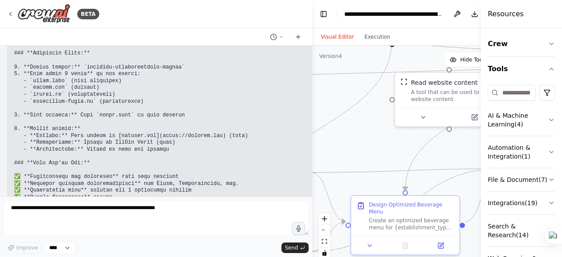
drag, startPoint x: 223, startPoint y: 175, endPoint x: 282, endPoint y: 176, distance: 58.8
copy p "why page not found in netlify"
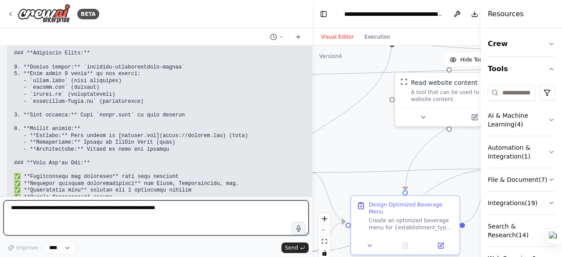
click at [16, 213] on textarea at bounding box center [156, 217] width 305 height 35
paste textarea "**********"
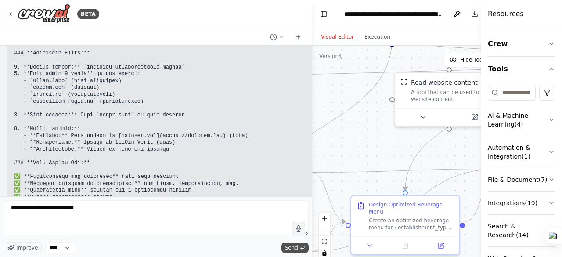
click at [293, 250] on span "Send" at bounding box center [291, 247] width 13 height 7
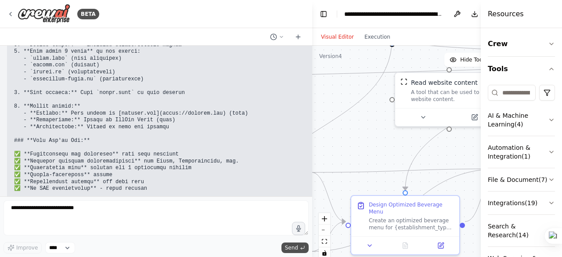
click at [289, 249] on span "Send" at bounding box center [291, 247] width 13 height 7
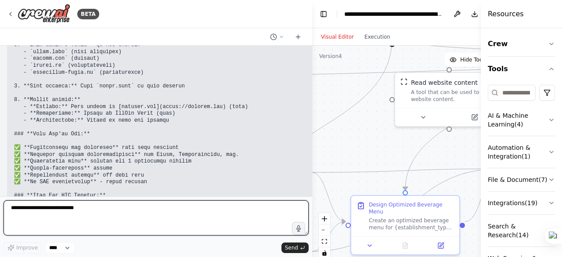
click at [29, 202] on textarea "**********" at bounding box center [156, 217] width 305 height 35
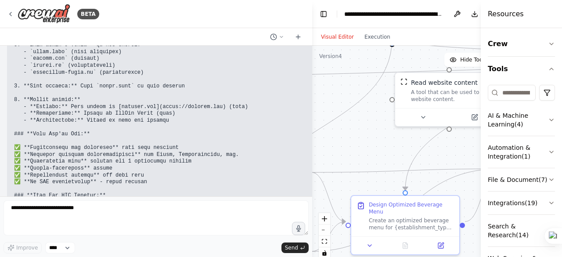
drag, startPoint x: 14, startPoint y: 116, endPoint x: 300, endPoint y: 116, distance: 286.2
click at [300, 116] on code at bounding box center [216, 119] width 405 height 225
copy code "ould you like me to help you customize any specific parts or add additional reg…"
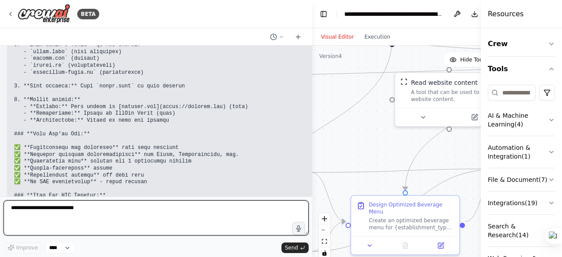
click at [11, 208] on textarea "**********" at bounding box center [156, 217] width 305 height 35
paste textarea "**********"
type textarea "**********"
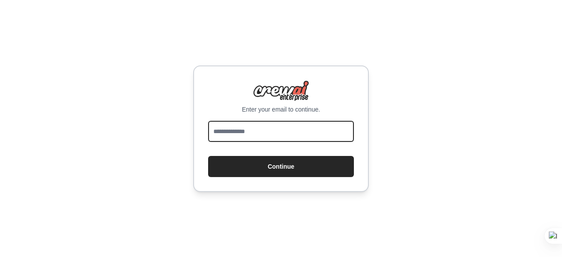
click at [213, 127] on input "email" at bounding box center [281, 131] width 146 height 21
click at [231, 129] on input "email" at bounding box center [281, 131] width 146 height 21
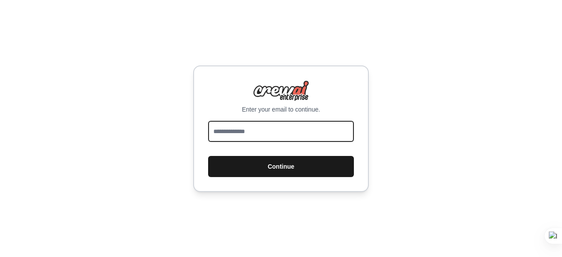
type input "**********"
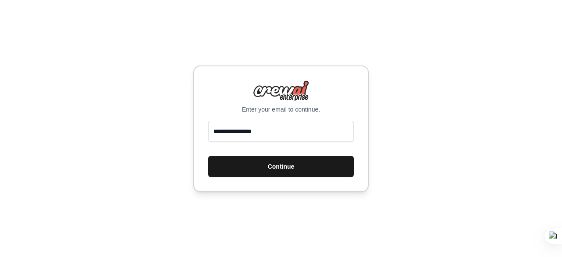
click at [286, 165] on button "Continue" at bounding box center [281, 166] width 146 height 21
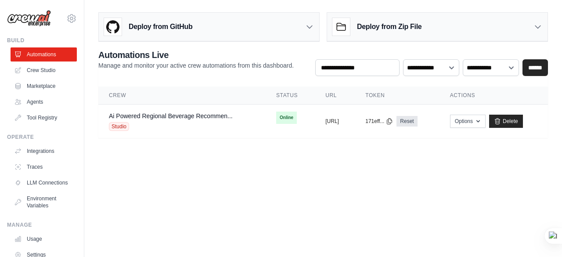
click at [377, 26] on h3 "Deploy from Zip File" at bounding box center [389, 27] width 65 height 11
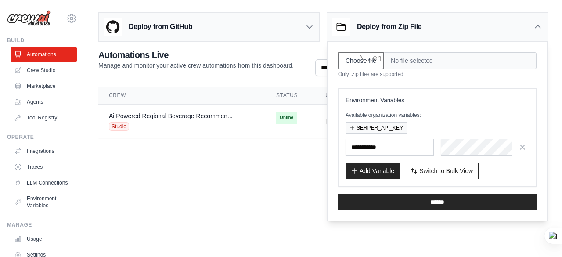
click at [370, 60] on input "Choose file" at bounding box center [361, 60] width 46 height 17
type input "**********"
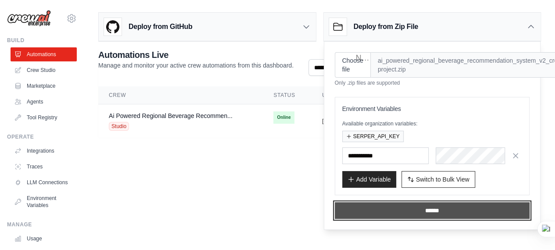
click at [430, 208] on input "******" at bounding box center [432, 210] width 195 height 17
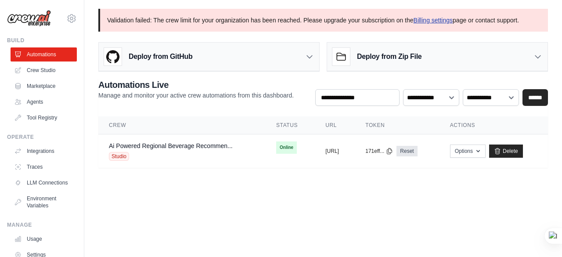
click at [426, 21] on link "Billing settings" at bounding box center [433, 20] width 40 height 7
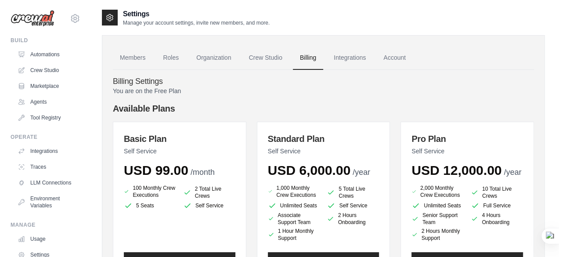
scroll to position [58, 0]
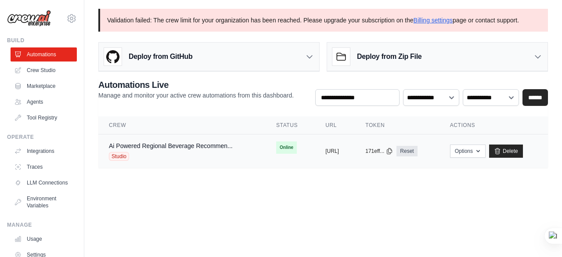
click at [115, 152] on span "Studio" at bounding box center [119, 156] width 20 height 9
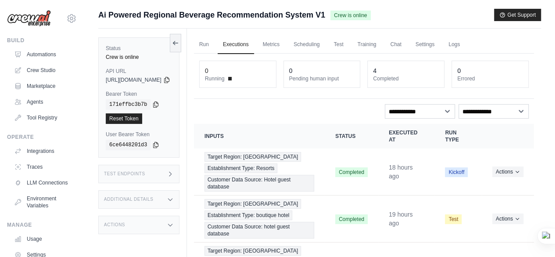
click at [340, 15] on span "Crew is online" at bounding box center [350, 16] width 40 height 10
click at [169, 79] on icon at bounding box center [166, 80] width 5 height 6
click at [214, 44] on link "Run" at bounding box center [204, 45] width 20 height 18
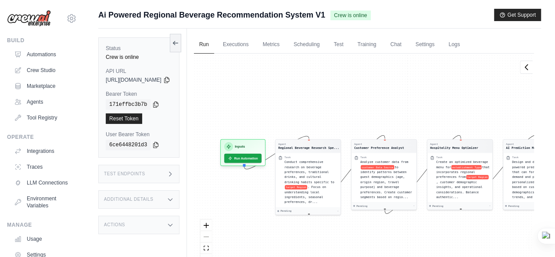
drag, startPoint x: 232, startPoint y: 110, endPoint x: 302, endPoint y: 122, distance: 71.6
click at [302, 122] on div "Agent Regional Beverage Research Spe... Task Conduct comprehensive research on …" at bounding box center [364, 163] width 340 height 218
click at [260, 154] on button "Run Automation" at bounding box center [242, 156] width 39 height 10
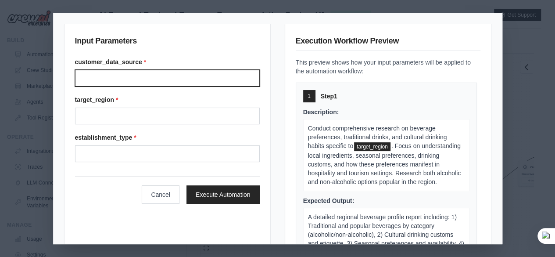
click at [93, 79] on input "Customer data source" at bounding box center [167, 78] width 185 height 17
type input "**********"
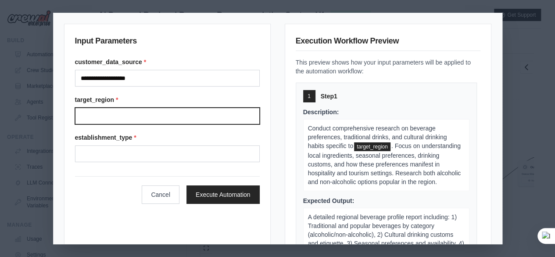
click at [109, 114] on input "Target region" at bounding box center [167, 116] width 185 height 17
type input "*****"
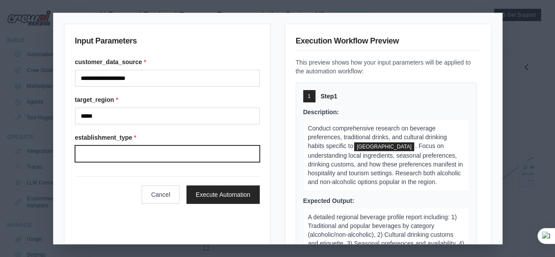
click at [111, 152] on input "Establishment type" at bounding box center [167, 153] width 185 height 17
type input "**********"
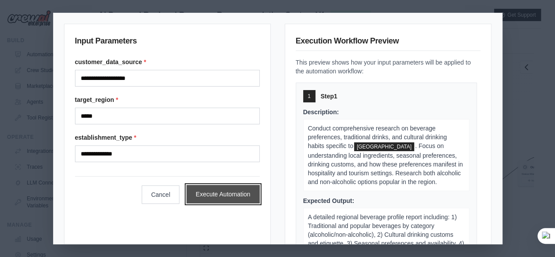
click at [216, 197] on button "Execute Automation" at bounding box center [223, 194] width 73 height 18
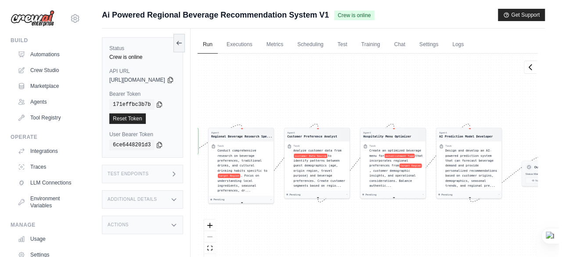
scroll to position [78, 0]
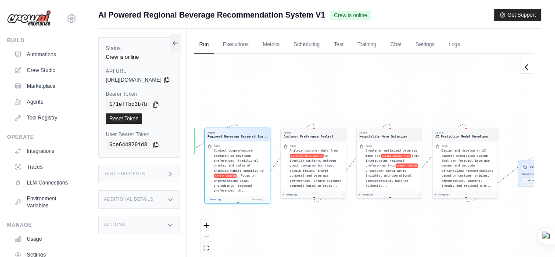
click at [126, 116] on div "copied" at bounding box center [118, 113] width 19 height 11
click at [121, 118] on link "Reset Token" at bounding box center [124, 118] width 36 height 11
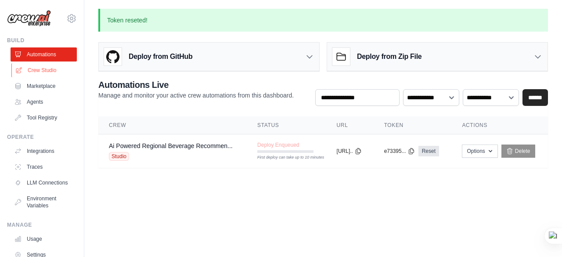
click at [37, 69] on link "Crew Studio" at bounding box center [44, 70] width 66 height 14
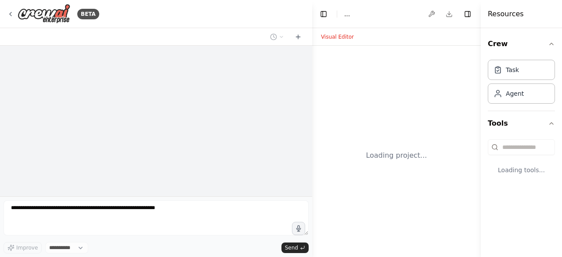
select select "****"
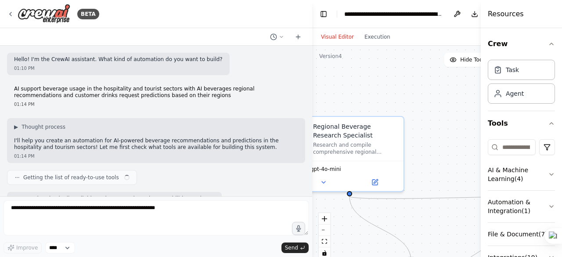
scroll to position [13902, 0]
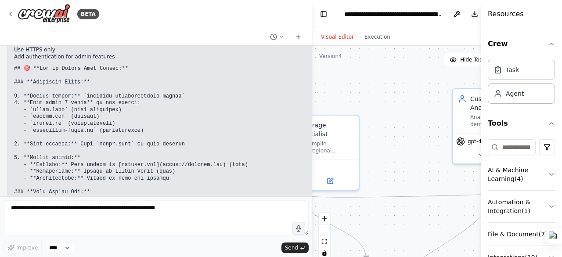
drag, startPoint x: 363, startPoint y: 99, endPoint x: 318, endPoint y: 97, distance: 44.8
click at [318, 97] on div ".deletable-edge-delete-btn { width: 20px; height: 20px; border: 0px solid #ffff…" at bounding box center [426, 155] width 229 height 219
drag, startPoint x: 376, startPoint y: 84, endPoint x: 390, endPoint y: 91, distance: 15.9
click at [374, 87] on div ".deletable-edge-delete-btn { width: 20px; height: 20px; border: 0px solid #ffff…" at bounding box center [426, 155] width 229 height 219
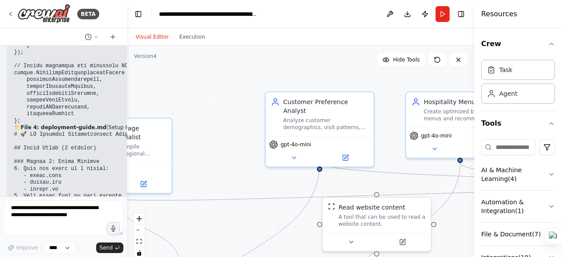
scroll to position [15800, 0]
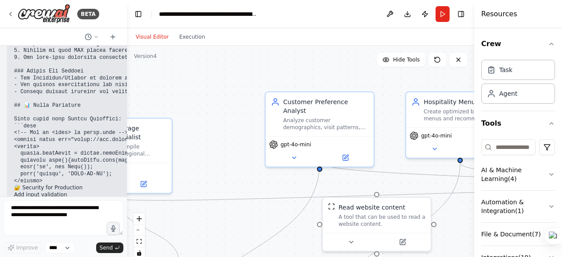
drag, startPoint x: 310, startPoint y: 87, endPoint x: 127, endPoint y: 85, distance: 183.0
click at [127, 85] on div "BETA Hello! I'm the CrewAI assistant. What kind of automation do you want to bu…" at bounding box center [281, 128] width 562 height 257
click at [423, 14] on button "Publish" at bounding box center [425, 14] width 14 height 16
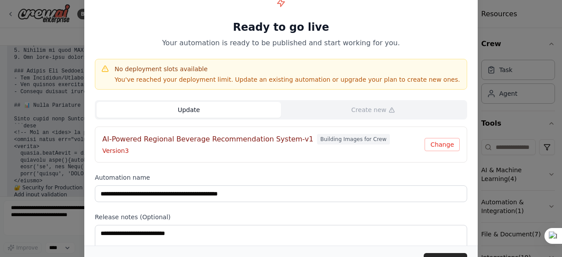
click at [205, 108] on button "Update" at bounding box center [189, 110] width 184 height 16
click at [202, 107] on button "Update" at bounding box center [189, 110] width 184 height 16
drag, startPoint x: 202, startPoint y: 107, endPoint x: 316, endPoint y: 111, distance: 114.6
click at [203, 107] on button "Update" at bounding box center [189, 110] width 184 height 16
click at [445, 144] on button "Change" at bounding box center [441, 144] width 35 height 13
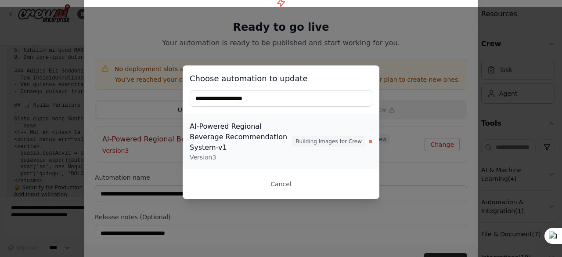
click at [243, 137] on div "AI-Powered Regional Beverage Recommendation System-v1" at bounding box center [241, 137] width 102 height 32
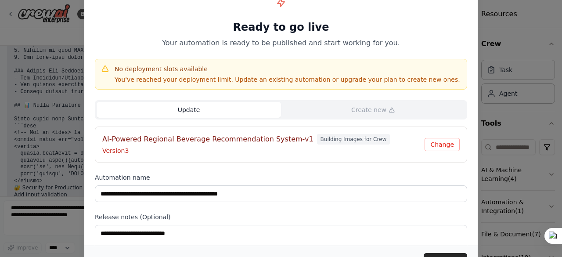
click at [195, 109] on button "Update" at bounding box center [189, 110] width 184 height 16
click at [437, 255] on button "Update" at bounding box center [445, 261] width 43 height 16
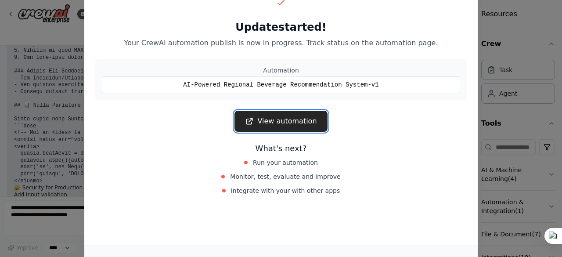
click at [281, 122] on link "View automation" at bounding box center [280, 121] width 93 height 21
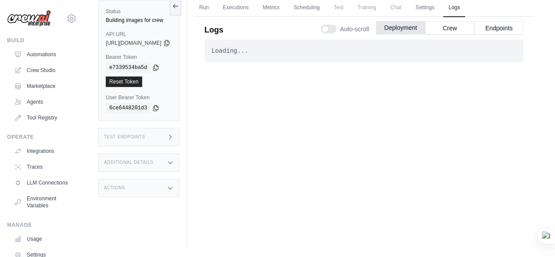
click at [395, 27] on button "Deployment" at bounding box center [400, 27] width 49 height 13
click at [452, 28] on button "Crew" at bounding box center [449, 27] width 49 height 13
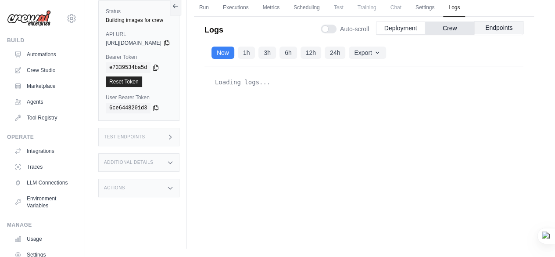
click at [490, 28] on button "Endpoints" at bounding box center [498, 27] width 49 height 13
click at [457, 30] on button "Crew" at bounding box center [449, 27] width 49 height 13
click at [495, 26] on button "Endpoints" at bounding box center [498, 27] width 49 height 13
click at [452, 24] on button "Crew" at bounding box center [449, 27] width 49 height 13
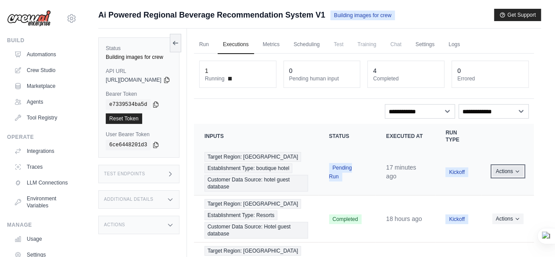
click at [515, 173] on icon "Actions for execution" at bounding box center [517, 171] width 5 height 5
click at [515, 174] on icon "Actions for execution" at bounding box center [517, 171] width 5 height 5
click at [344, 172] on span "Pending Run" at bounding box center [340, 172] width 23 height 18
click at [254, 43] on link "Executions" at bounding box center [236, 45] width 36 height 18
click at [465, 43] on link "Logs" at bounding box center [454, 45] width 22 height 18
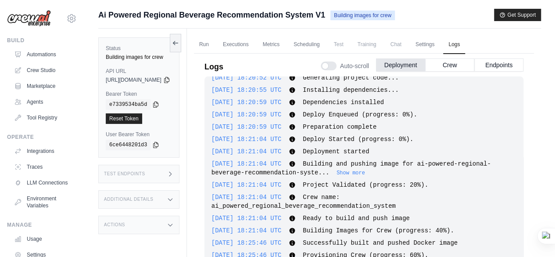
scroll to position [44, 0]
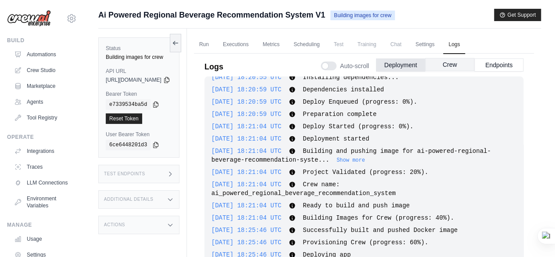
click at [450, 66] on button "Crew" at bounding box center [449, 64] width 49 height 13
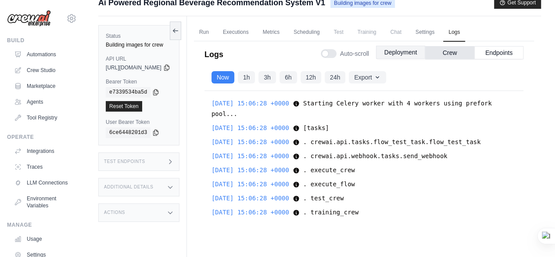
scroll to position [0, 0]
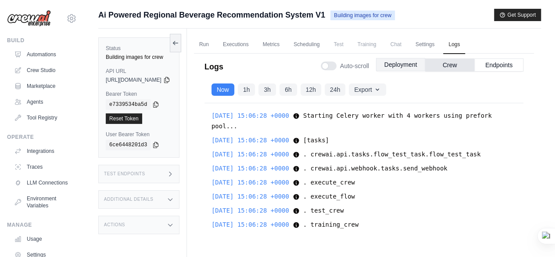
click at [393, 66] on button "Deployment" at bounding box center [400, 64] width 49 height 13
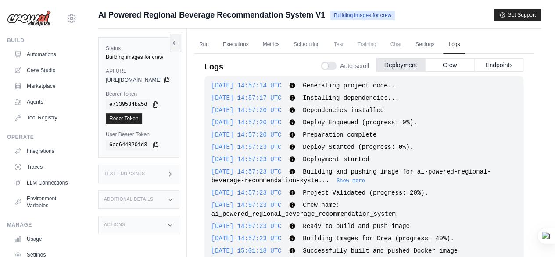
scroll to position [996, 0]
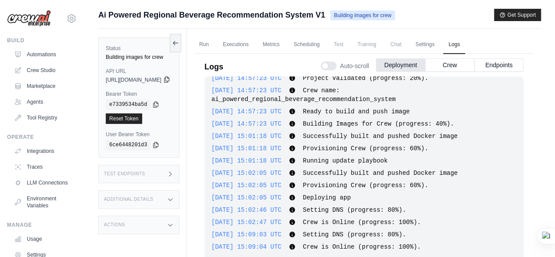
click at [170, 81] on icon at bounding box center [166, 79] width 7 height 7
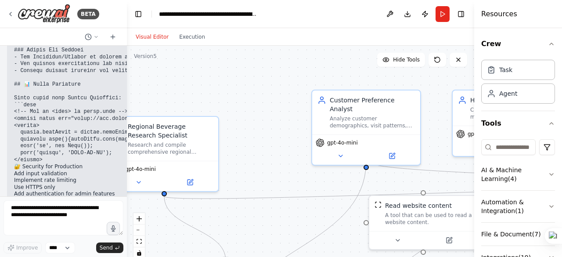
scroll to position [15800, 0]
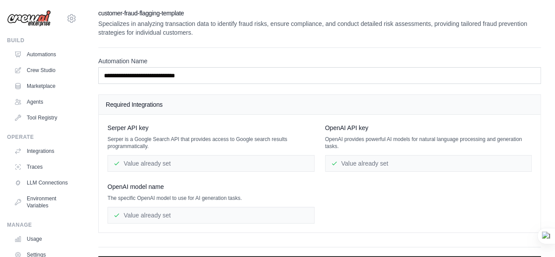
scroll to position [26, 0]
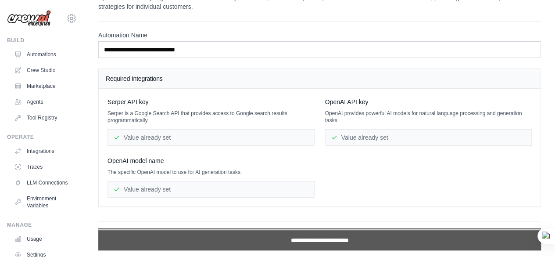
click at [313, 237] on input "**********" at bounding box center [319, 240] width 443 height 20
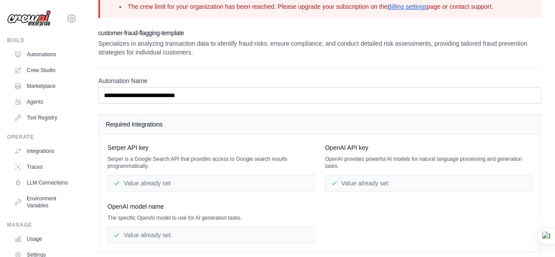
scroll to position [0, 0]
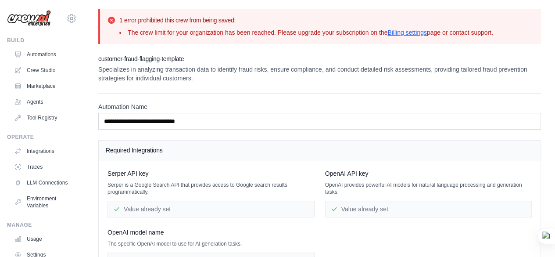
click at [111, 19] on icon at bounding box center [111, 20] width 9 height 9
click at [111, 20] on icon at bounding box center [111, 20] width 9 height 9
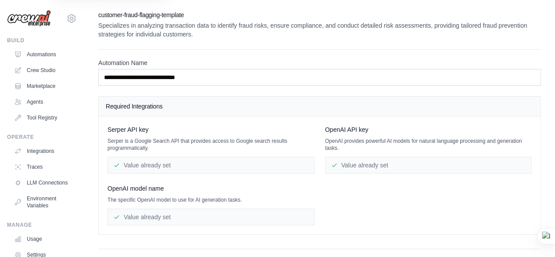
scroll to position [72, 0]
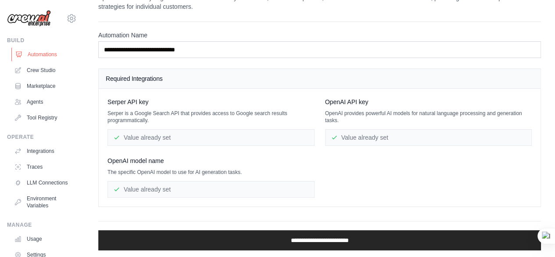
click at [36, 53] on link "Automations" at bounding box center [44, 54] width 66 height 14
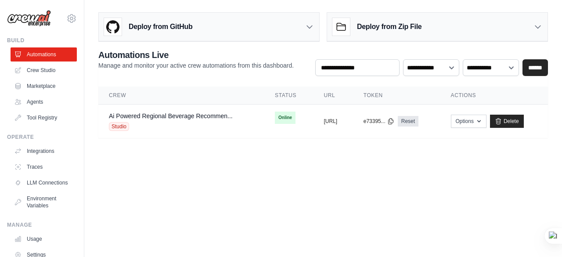
click at [154, 156] on body "[EMAIL_ADDRESS][DOMAIN_NAME] Settings Build Automations Crew Studio" at bounding box center [281, 128] width 562 height 257
click at [434, 206] on body "[EMAIL_ADDRESS][DOMAIN_NAME] Settings Build Automations Crew Studio" at bounding box center [281, 128] width 562 height 257
click at [310, 24] on icon at bounding box center [309, 26] width 9 height 9
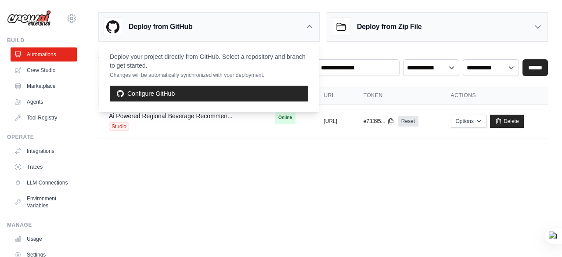
click at [438, 172] on body "[EMAIL_ADDRESS][DOMAIN_NAME] Settings Build Automations Crew Studio" at bounding box center [281, 128] width 562 height 257
click at [167, 165] on body "[EMAIL_ADDRESS][DOMAIN_NAME] Settings Build Automations Crew Studio" at bounding box center [281, 128] width 562 height 257
click at [36, 101] on link "Agents" at bounding box center [44, 102] width 66 height 14
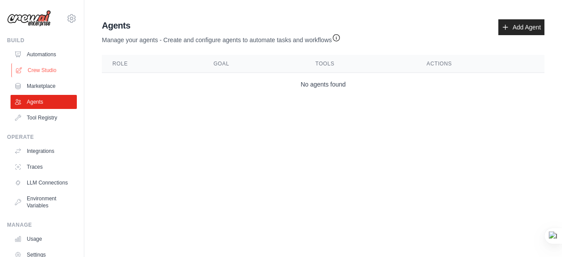
click at [35, 68] on link "Crew Studio" at bounding box center [44, 70] width 66 height 14
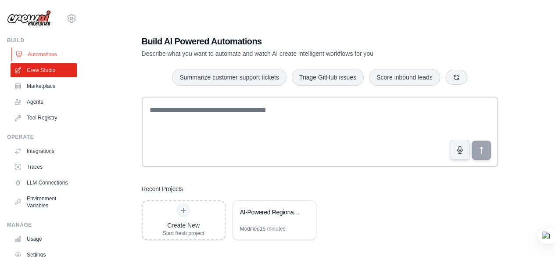
click at [39, 53] on link "Automations" at bounding box center [44, 54] width 66 height 14
